Goal: Transaction & Acquisition: Purchase product/service

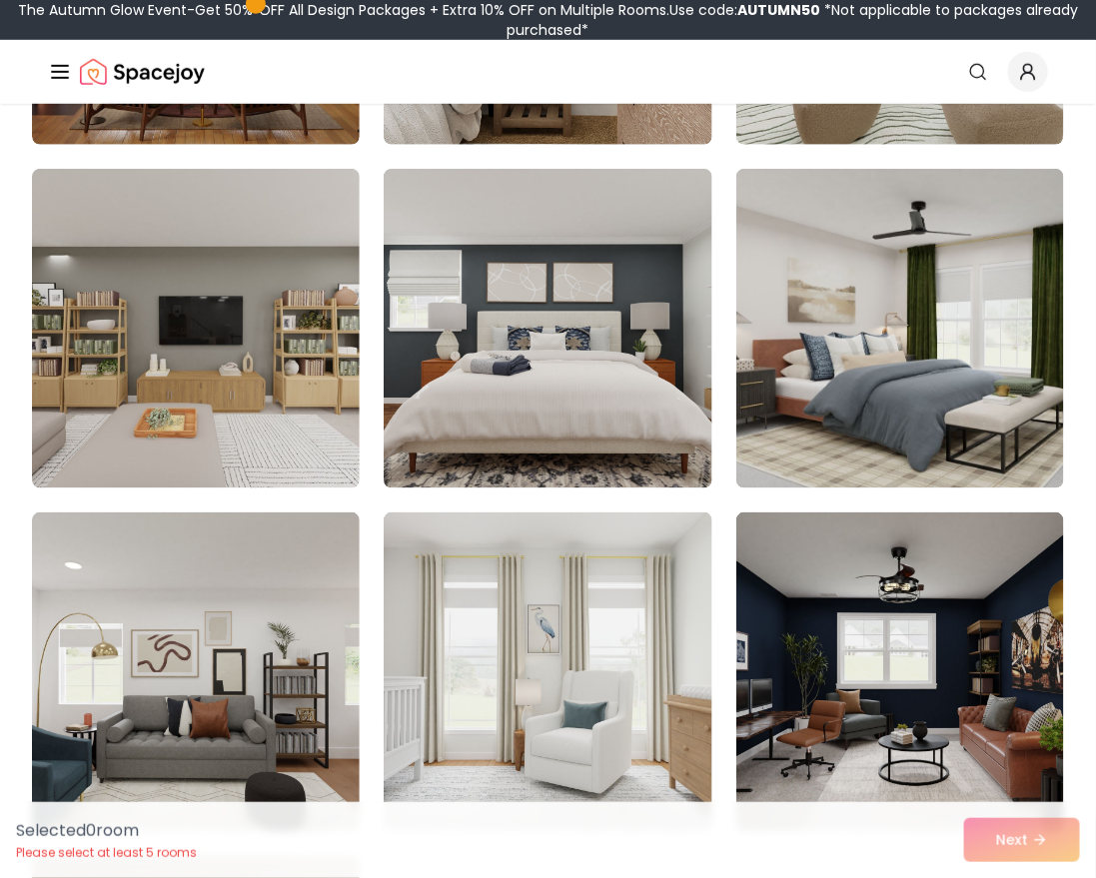
click at [539, 510] on div at bounding box center [548, 500] width 1032 height 1351
click at [550, 490] on div at bounding box center [548, 500] width 1032 height 1351
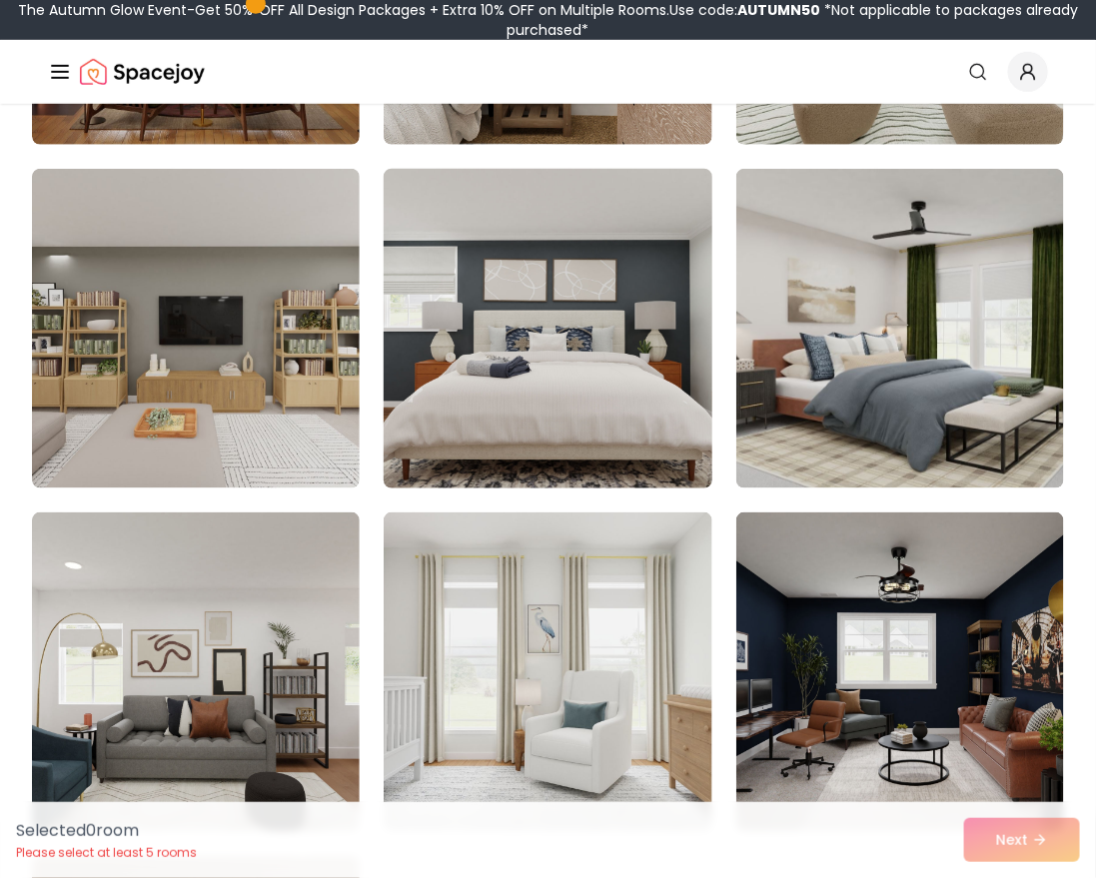
click at [549, 463] on img at bounding box center [548, 329] width 345 height 336
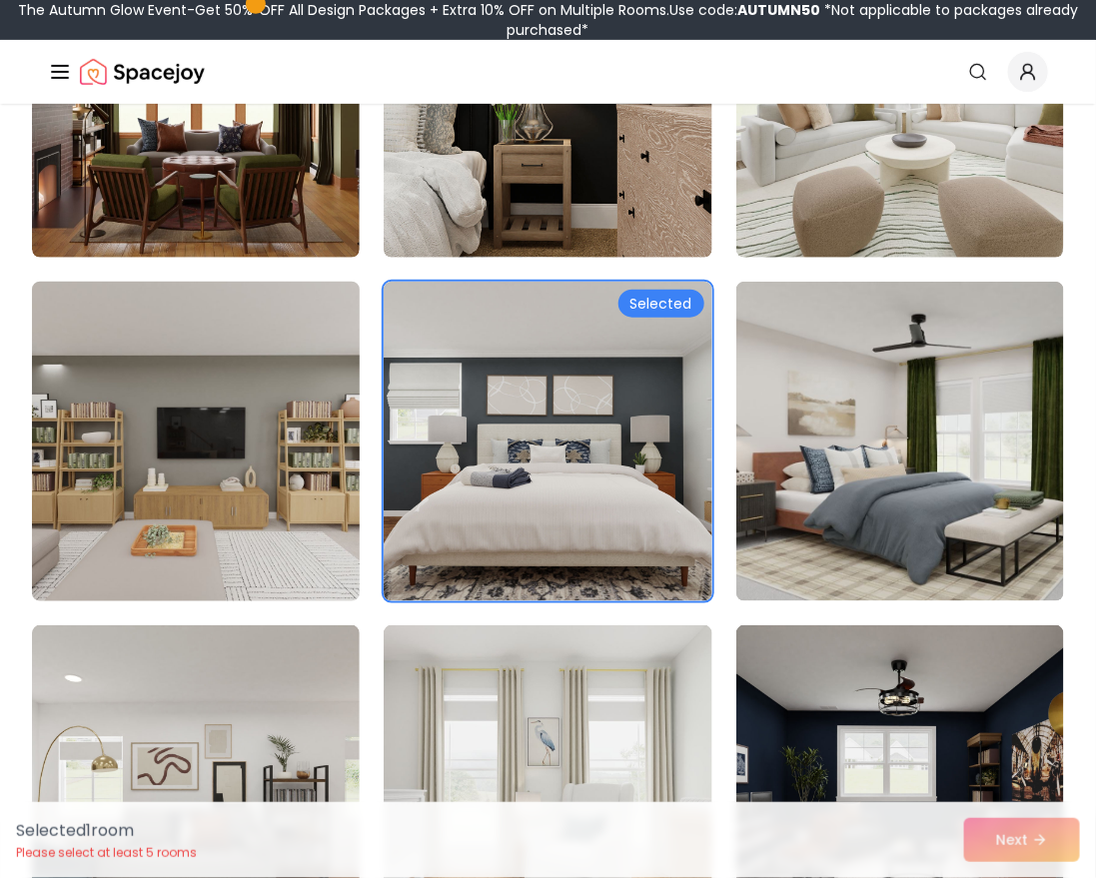
click at [229, 538] on img at bounding box center [196, 442] width 345 height 336
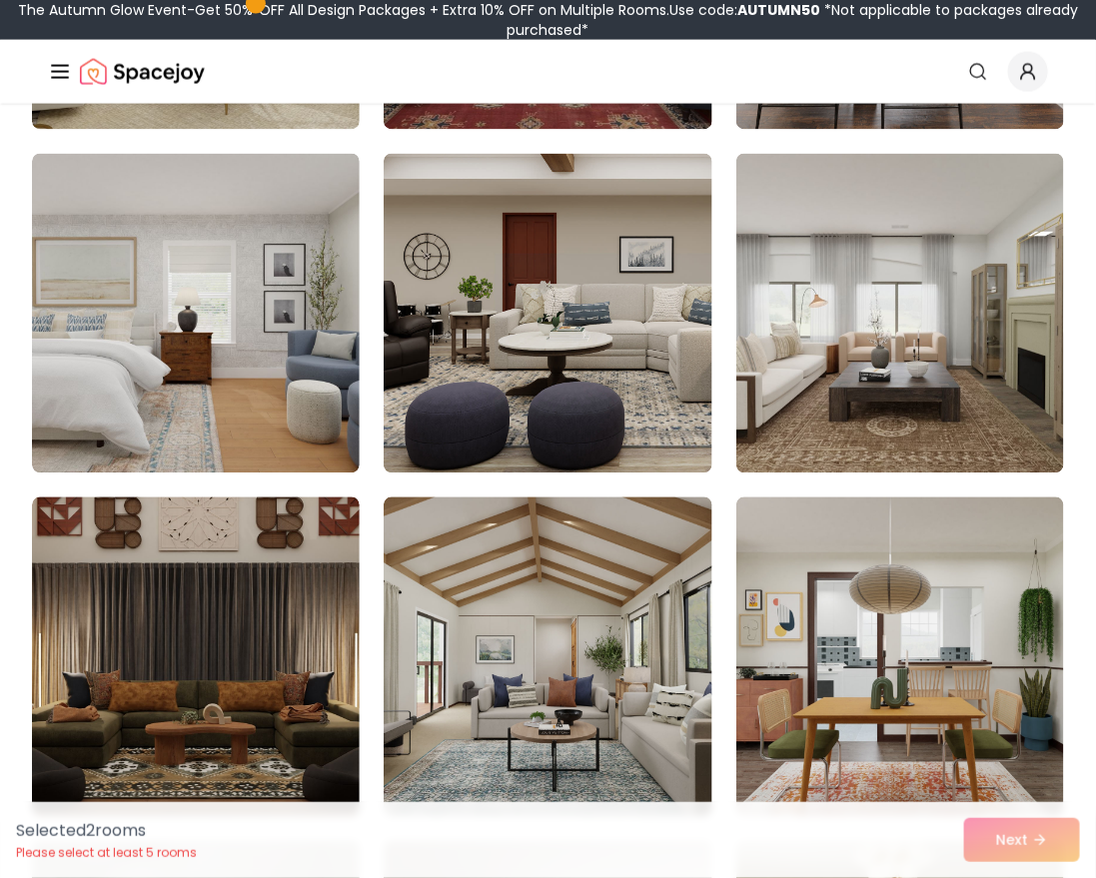
scroll to position [3250, 0]
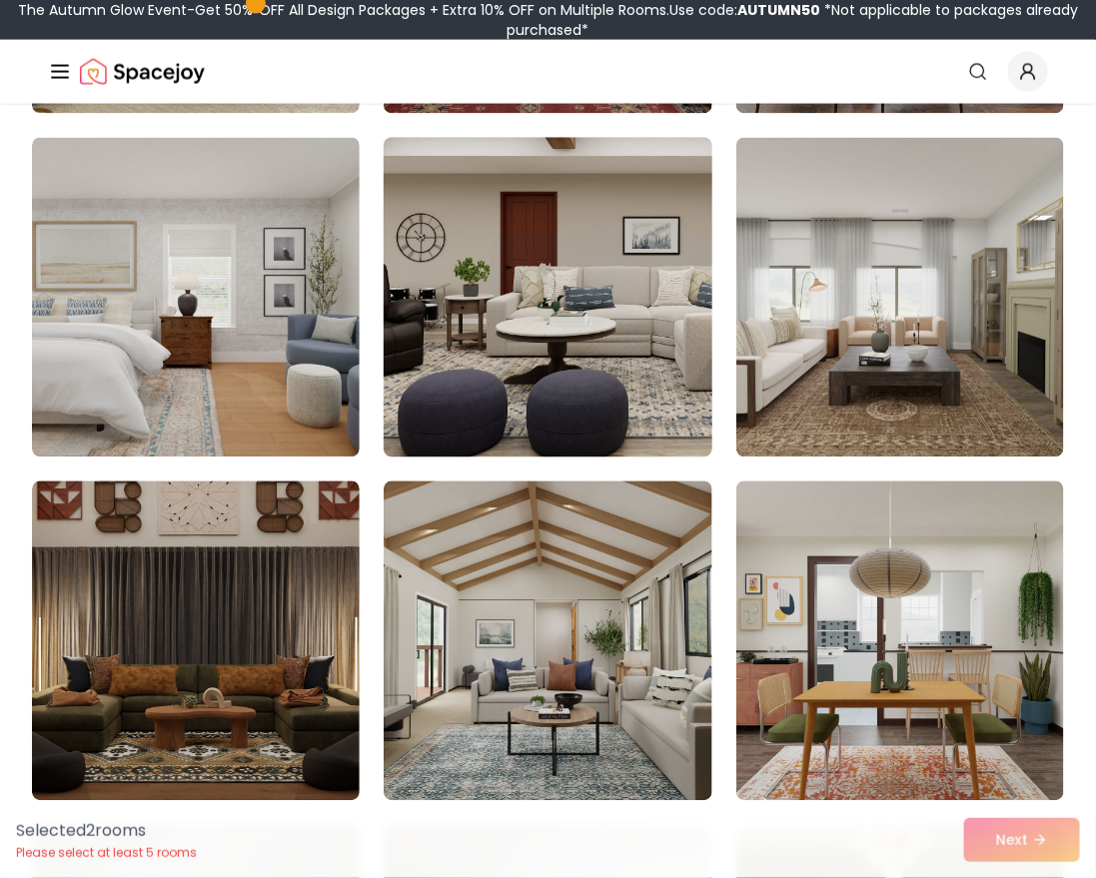
click at [537, 329] on img at bounding box center [548, 298] width 345 height 336
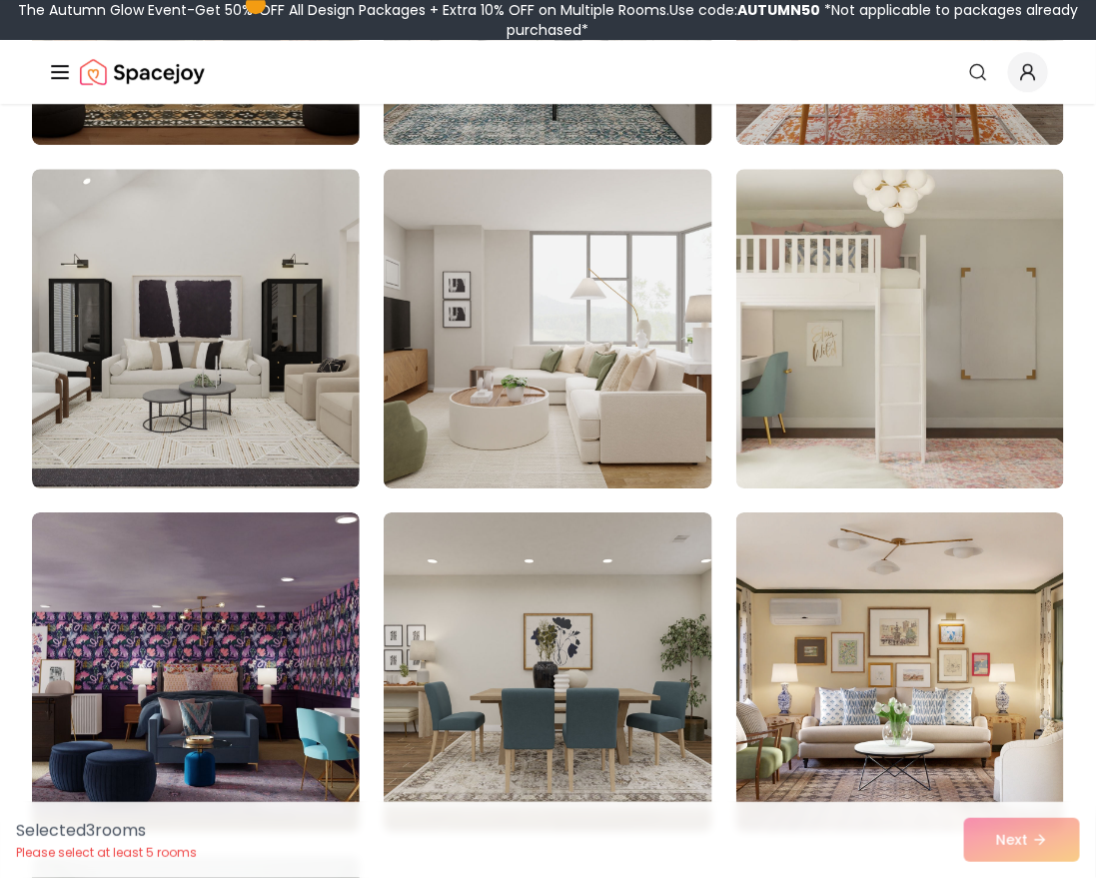
scroll to position [3914, 0]
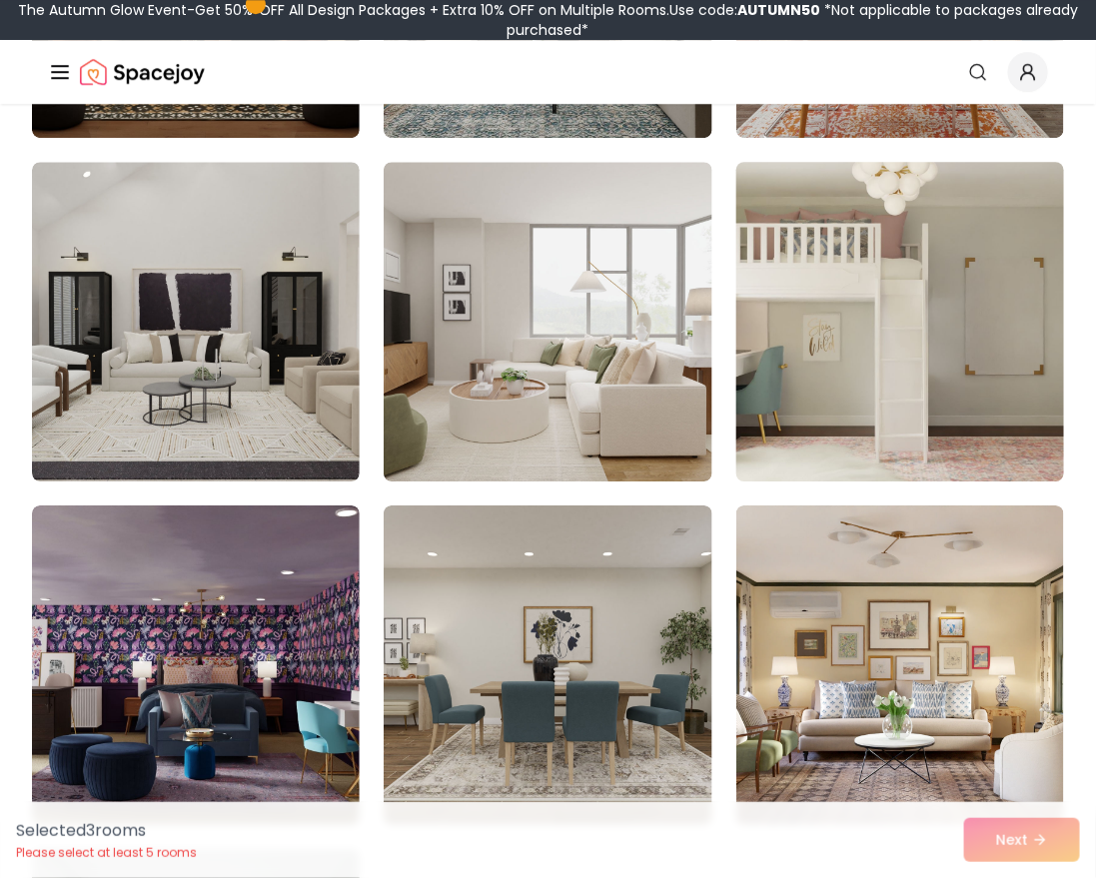
click at [776, 381] on img at bounding box center [899, 322] width 345 height 336
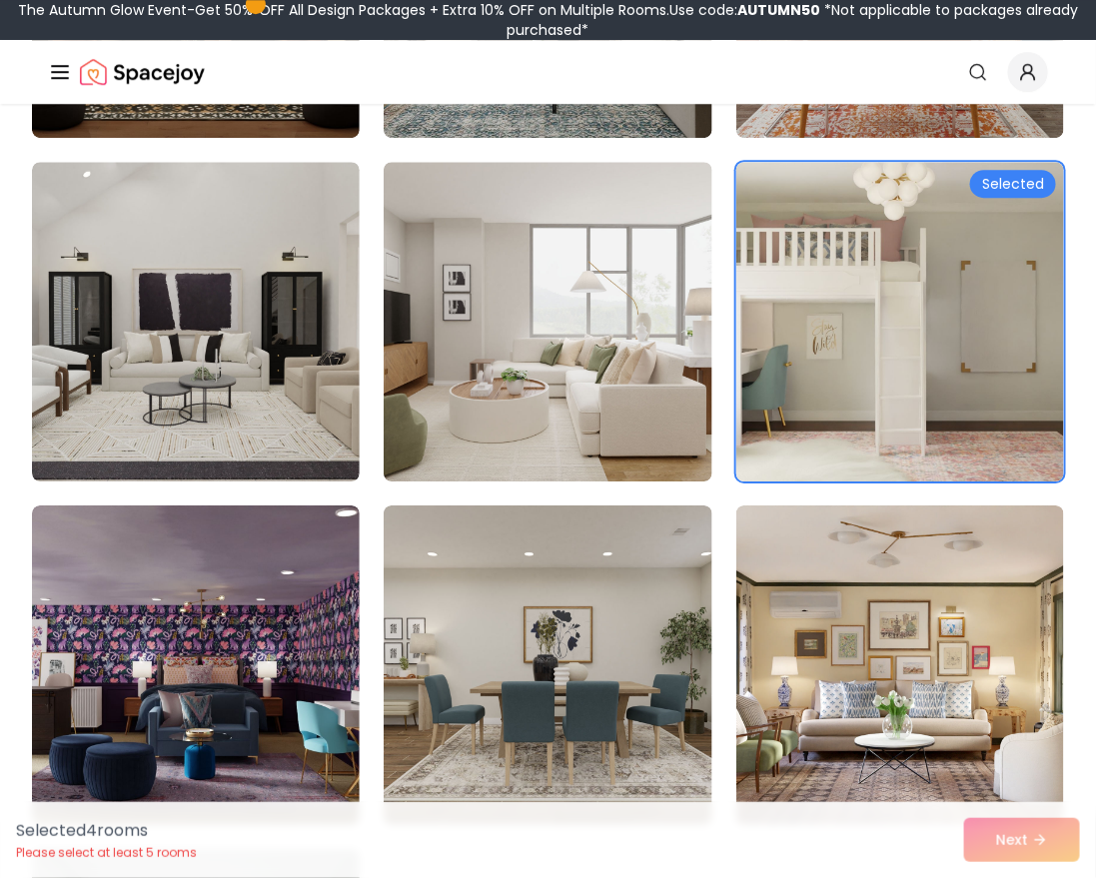
click at [1020, 828] on div "Selected 4 room s Please select at least 5 rooms Next" at bounding box center [548, 840] width 1096 height 76
click at [1020, 832] on div "Selected 4 room s Please select at least 5 rooms Next" at bounding box center [548, 840] width 1096 height 76
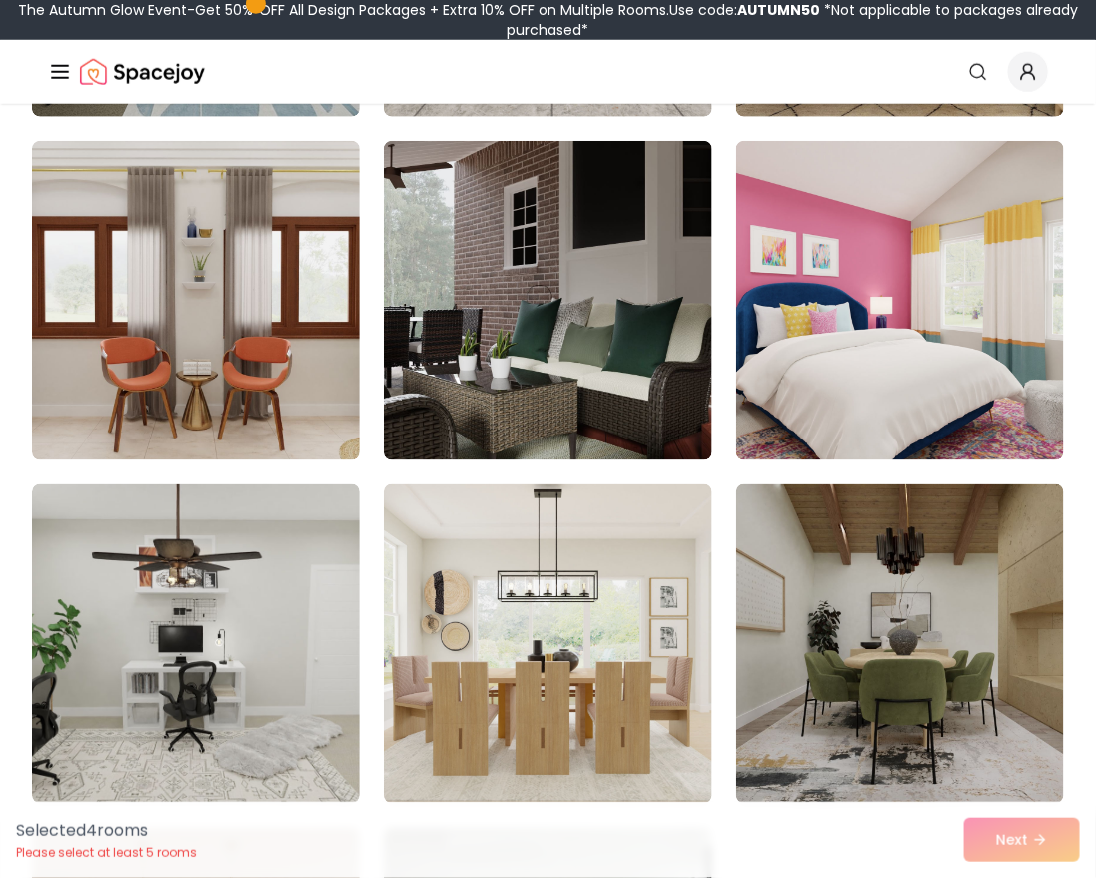
scroll to position [4991, 0]
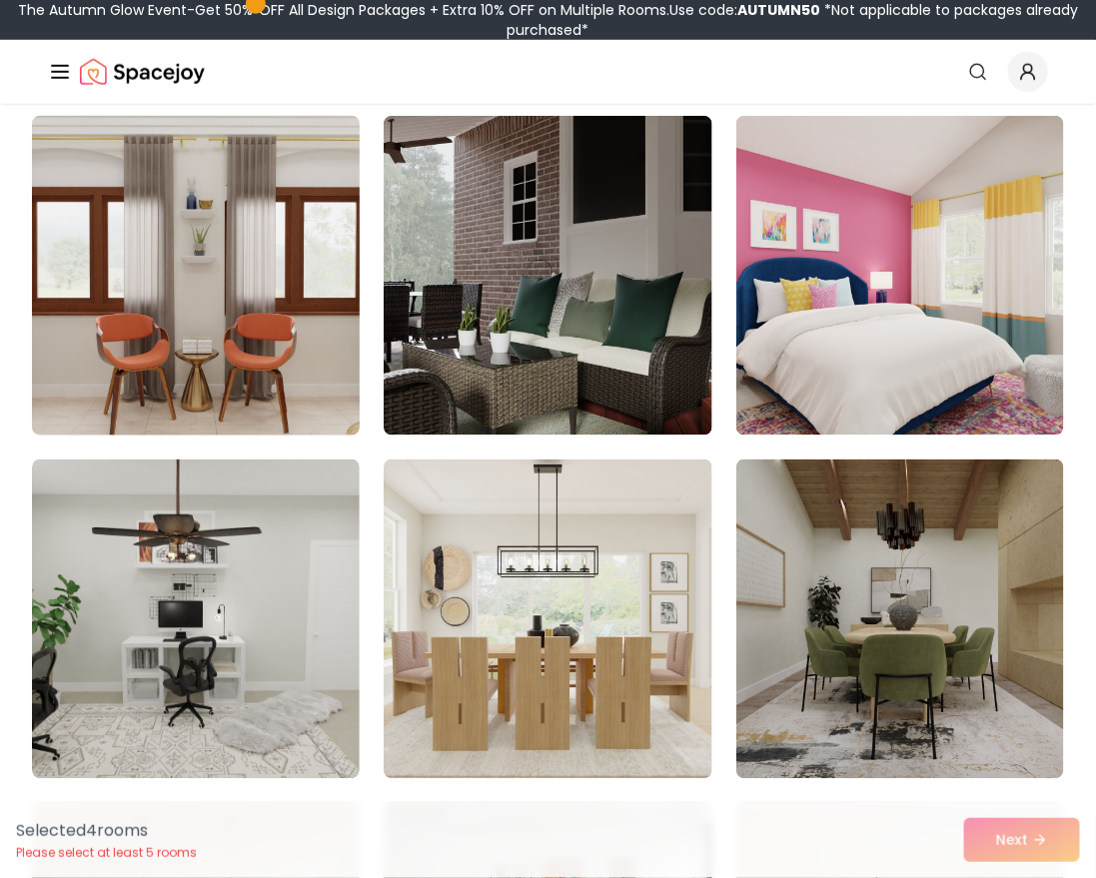
click at [130, 330] on img at bounding box center [196, 276] width 345 height 336
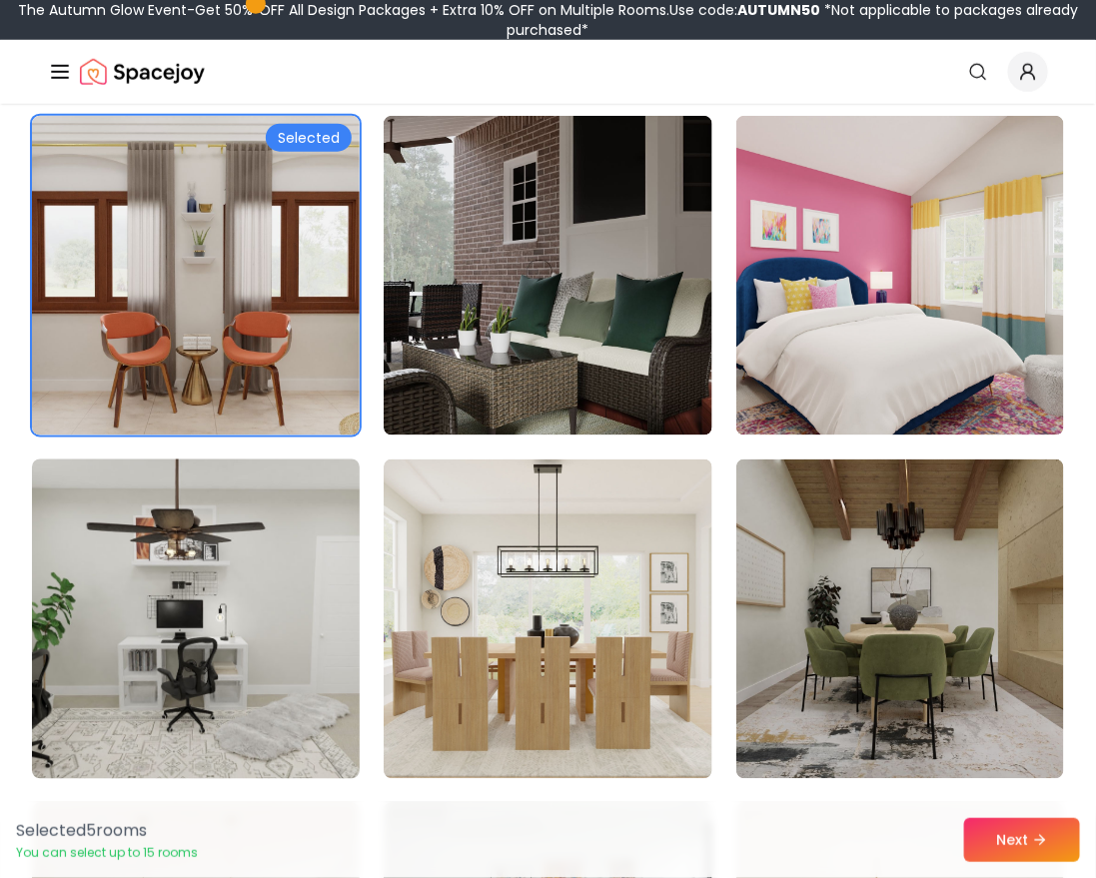
click at [350, 684] on img at bounding box center [196, 620] width 345 height 336
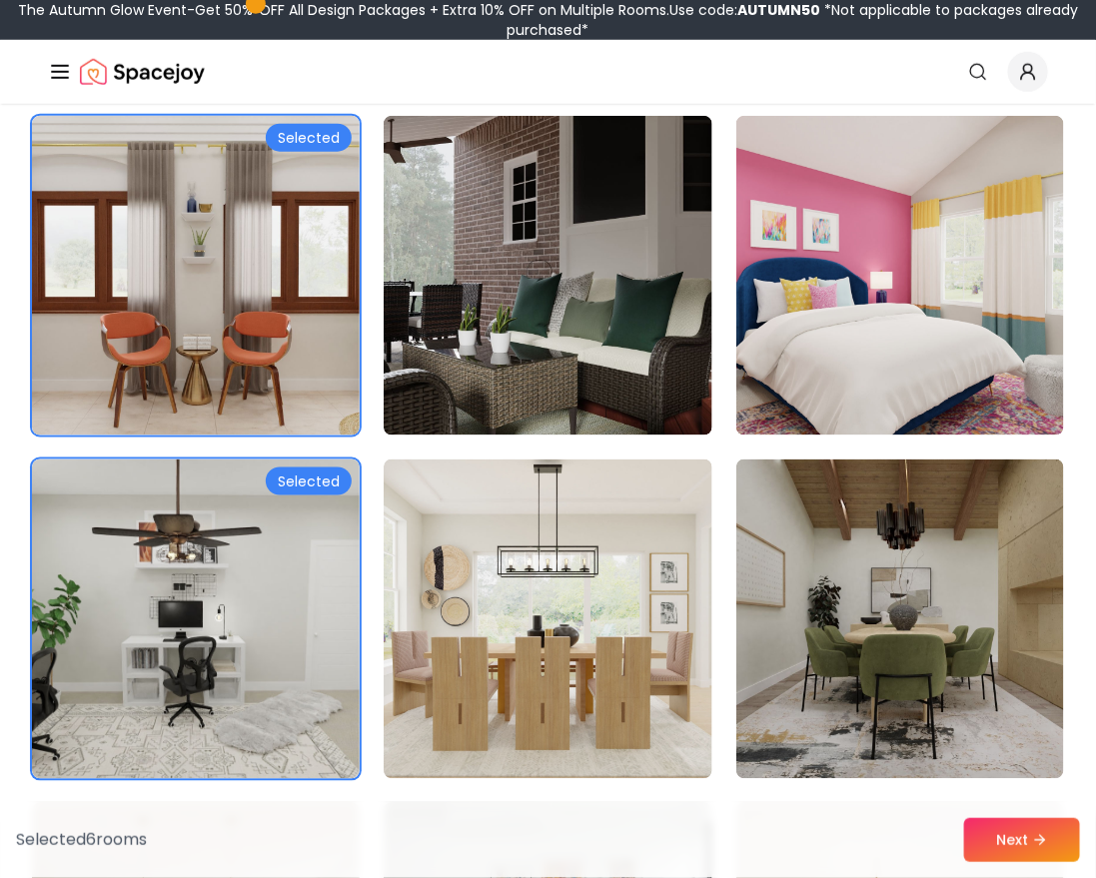
click at [957, 828] on div "Selected 6 room s Next" at bounding box center [548, 840] width 1096 height 76
click at [983, 829] on button "Next" at bounding box center [1022, 840] width 116 height 44
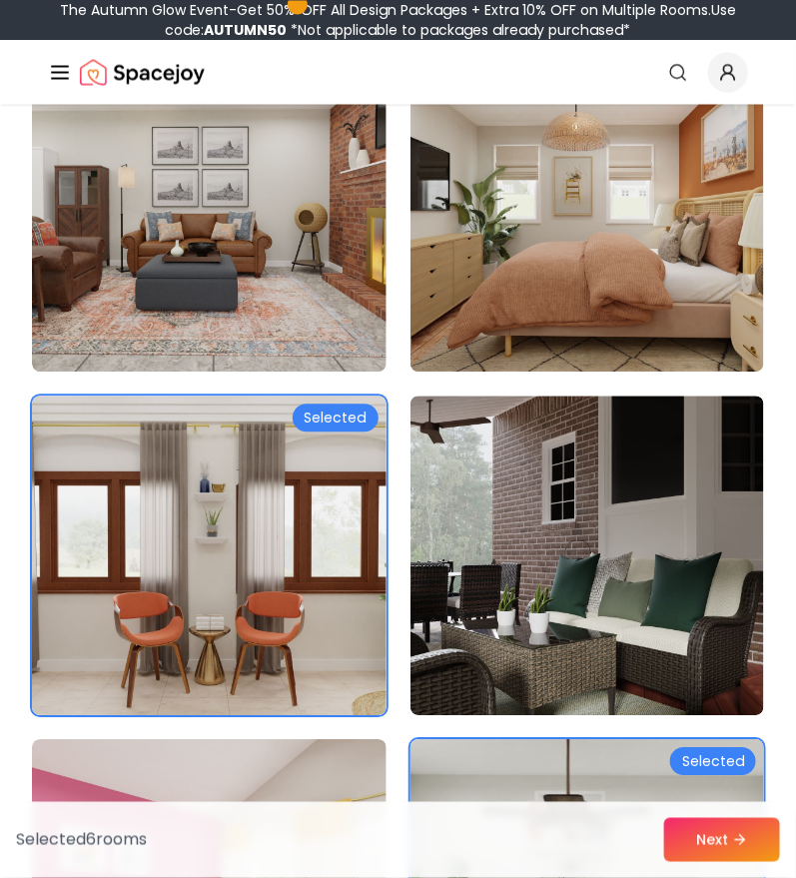
scroll to position [7124, 0]
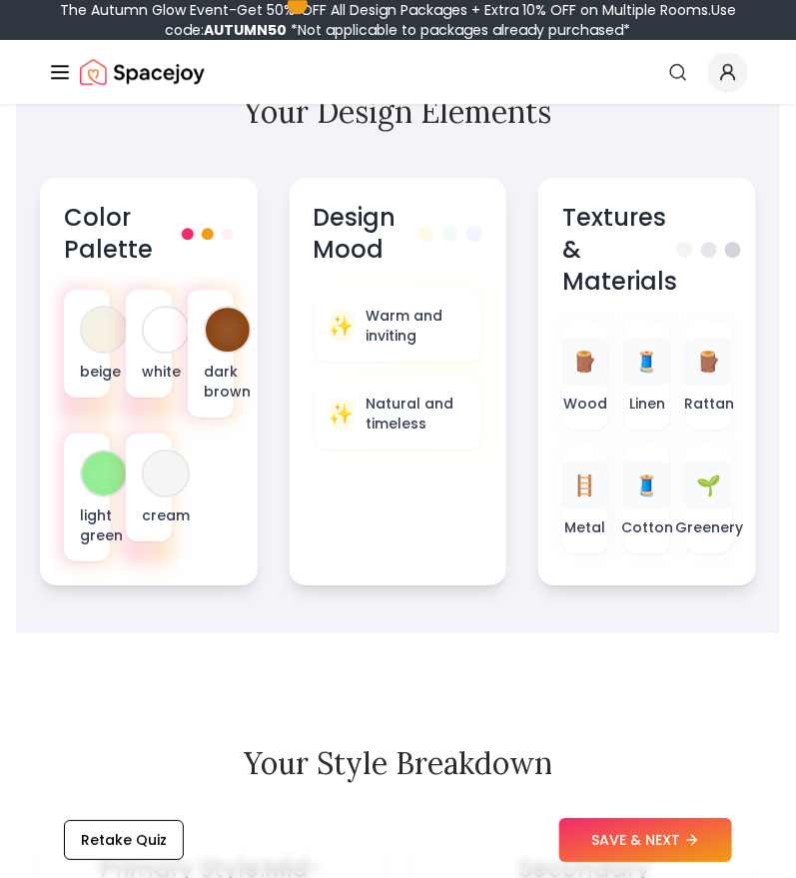
scroll to position [1089, 0]
click at [652, 831] on button "SAVE & NEXT" at bounding box center [645, 840] width 173 height 44
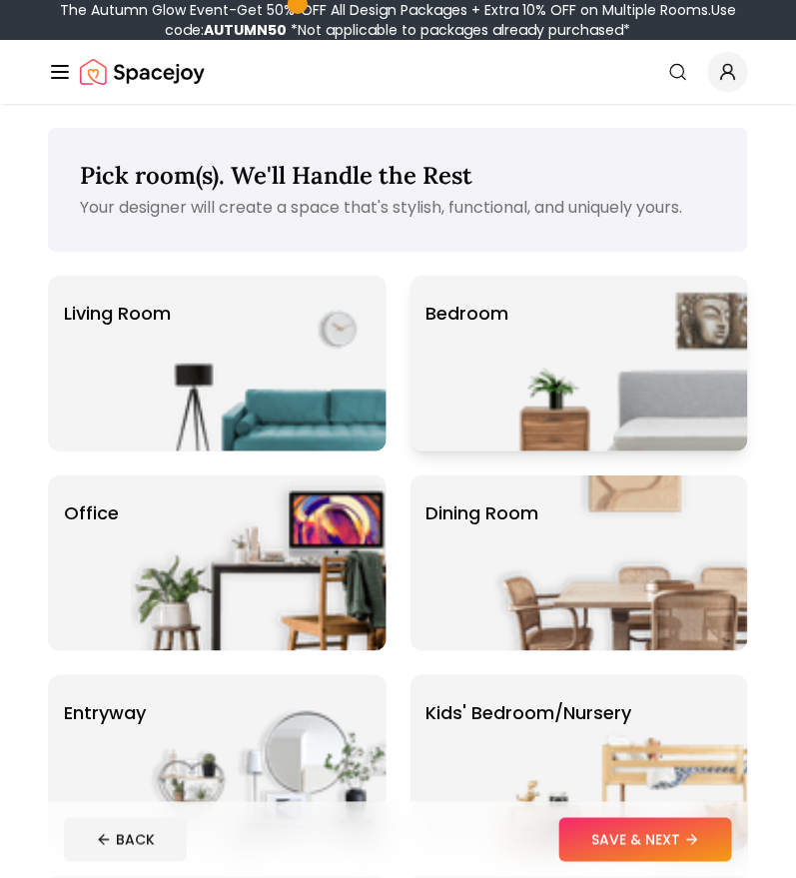
click at [629, 444] on img at bounding box center [620, 364] width 256 height 176
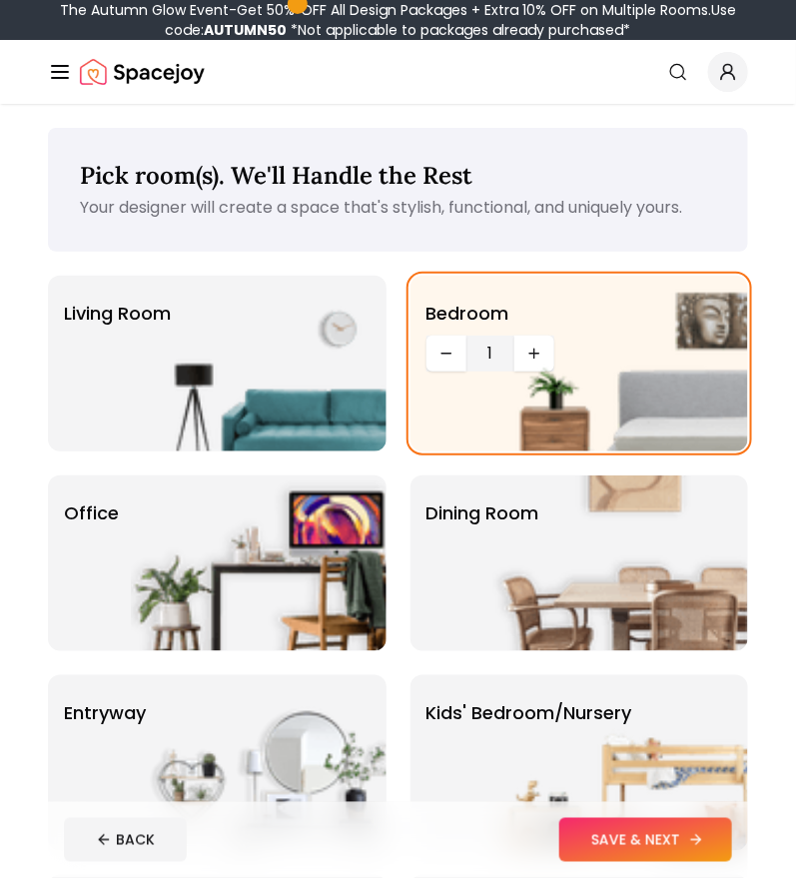
click at [674, 845] on button "SAVE & NEXT" at bounding box center [645, 840] width 173 height 44
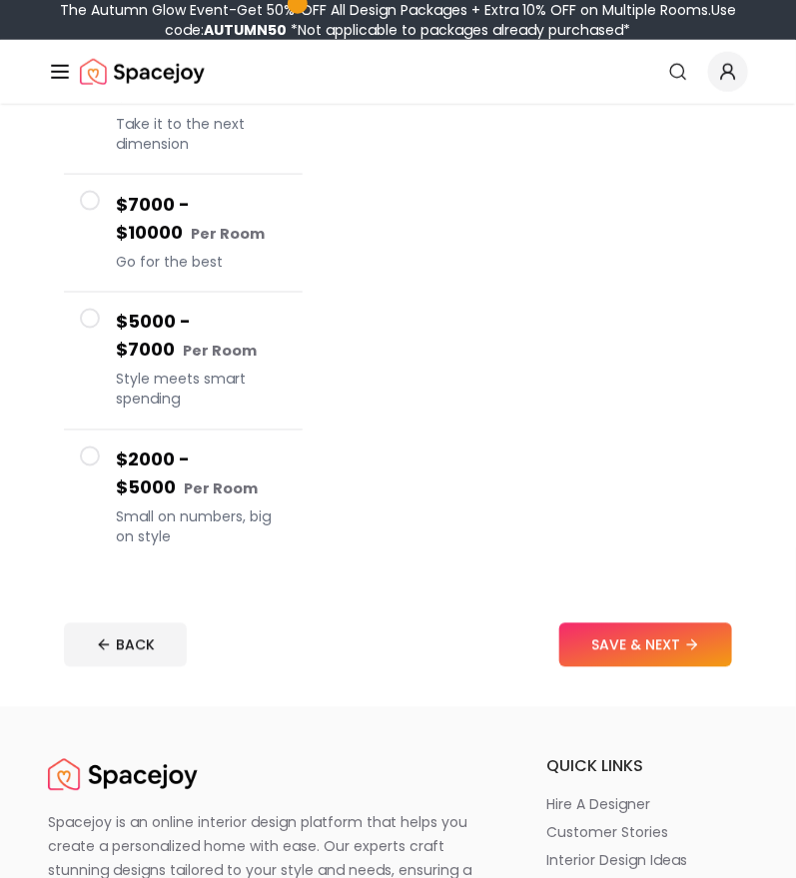
scroll to position [473, 0]
